Goal: Transaction & Acquisition: Book appointment/travel/reservation

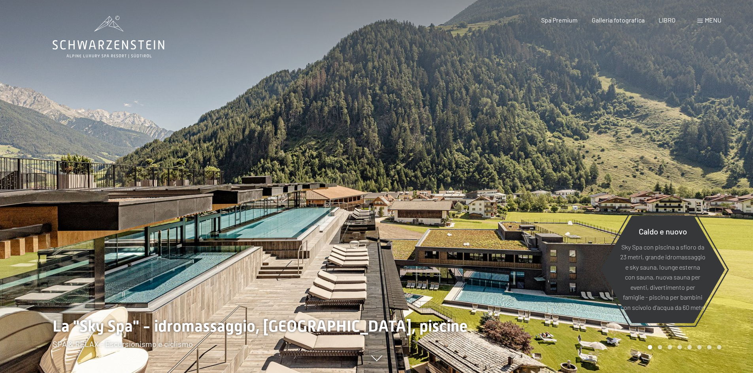
click at [703, 18] on div "menu" at bounding box center [709, 20] width 24 height 9
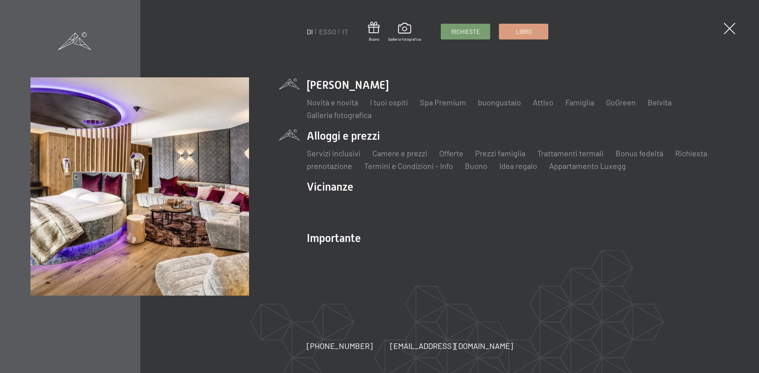
click at [335, 136] on li "Alloggi e prezzi Servizi inclusivi Camere e prezzi lista Offerte lista Prezzi f…" at bounding box center [518, 149] width 422 height 43
click at [401, 154] on font "Camere e prezzi" at bounding box center [399, 153] width 55 height 9
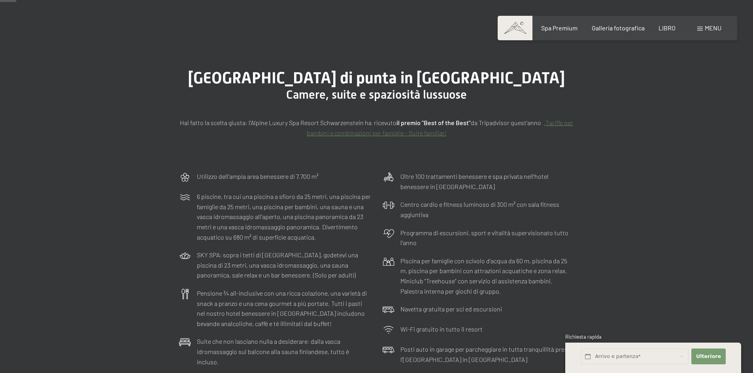
scroll to position [40, 0]
click at [386, 134] on font "Tariffe per bambini e combinazioni per famiglie - Suite familiari" at bounding box center [440, 128] width 266 height 18
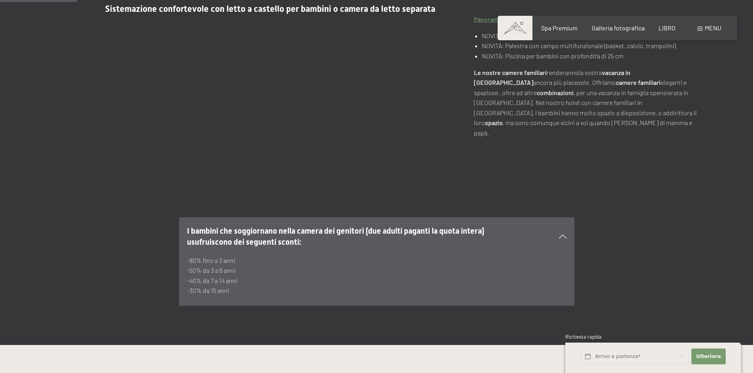
scroll to position [316, 0]
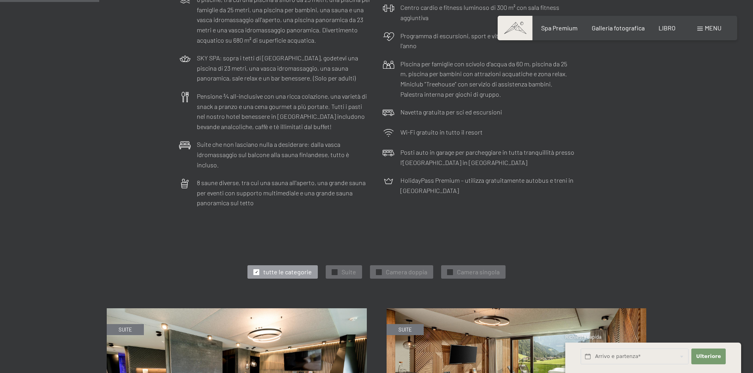
scroll to position [435, 0]
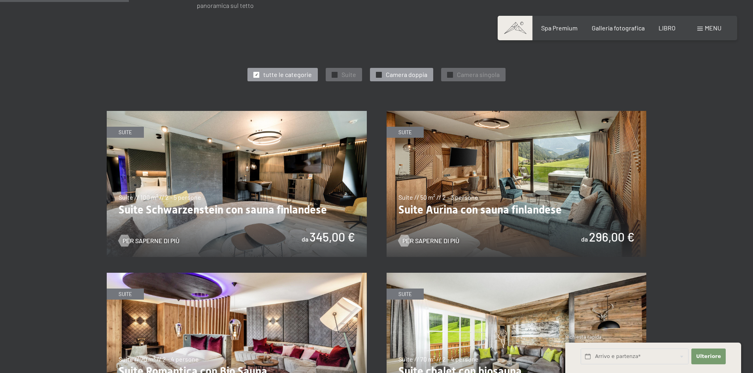
click at [394, 71] on font "Camera doppia" at bounding box center [406, 75] width 41 height 8
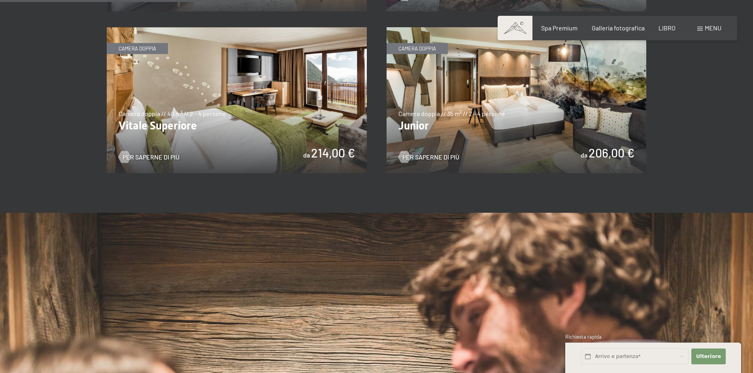
scroll to position [553, 0]
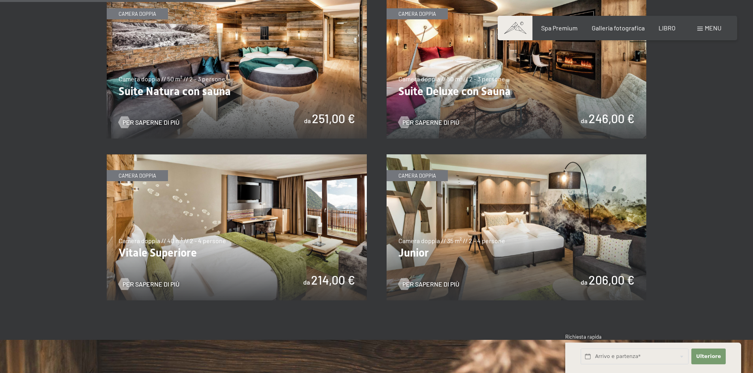
click at [248, 90] on img at bounding box center [237, 65] width 260 height 146
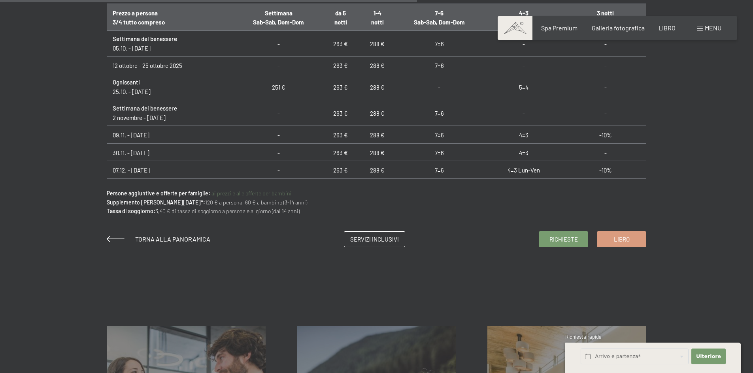
scroll to position [593, 0]
